Goal: Information Seeking & Learning: Learn about a topic

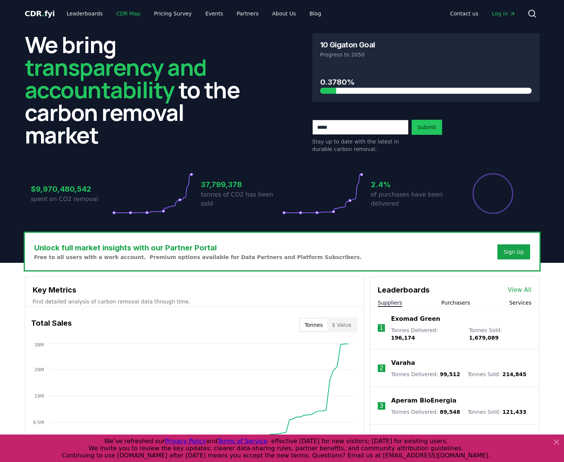
click at [121, 17] on link "CDR Map" at bounding box center [128, 14] width 36 height 14
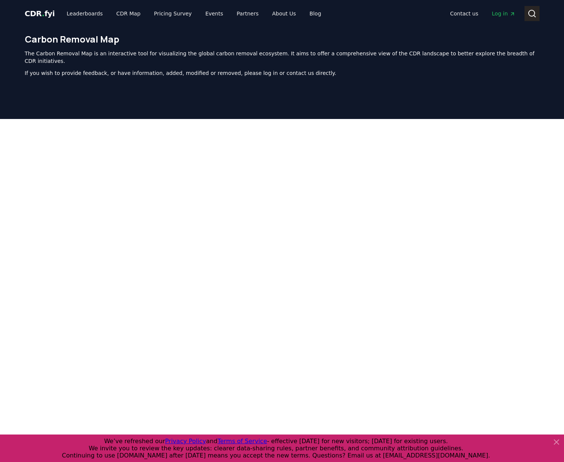
click at [532, 18] on button "Search" at bounding box center [531, 13] width 15 height 15
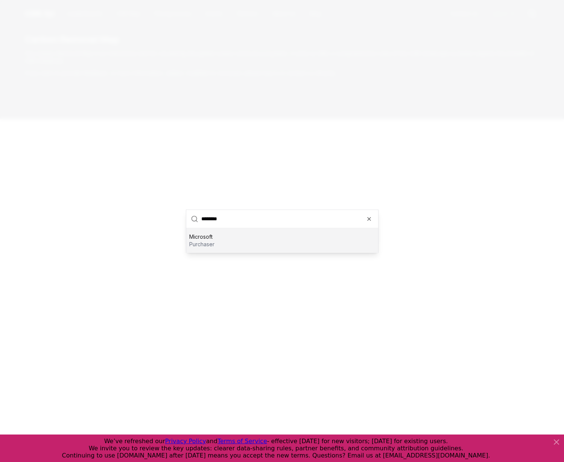
type input "*********"
